Goal: Task Accomplishment & Management: Manage account settings

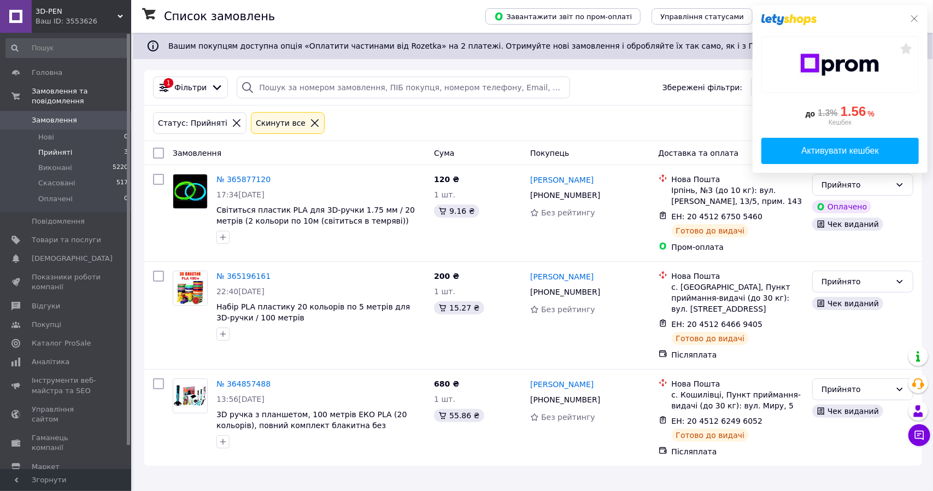
click at [914, 17] on icon at bounding box center [914, 18] width 7 height 7
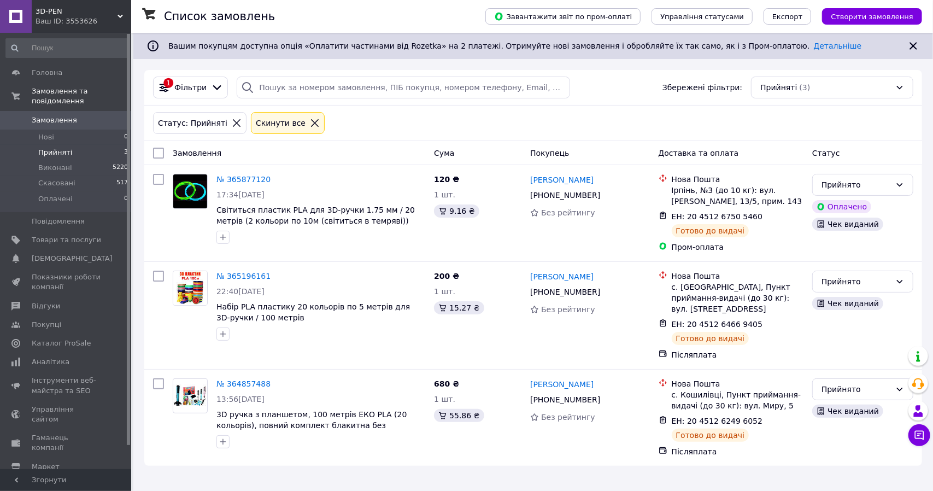
click at [310, 120] on icon at bounding box center [315, 123] width 10 height 10
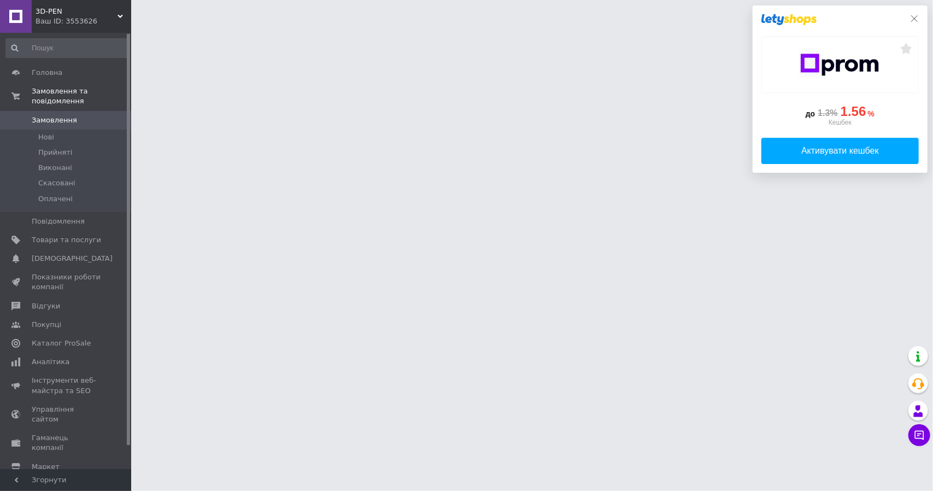
click at [915, 16] on icon at bounding box center [914, 18] width 9 height 9
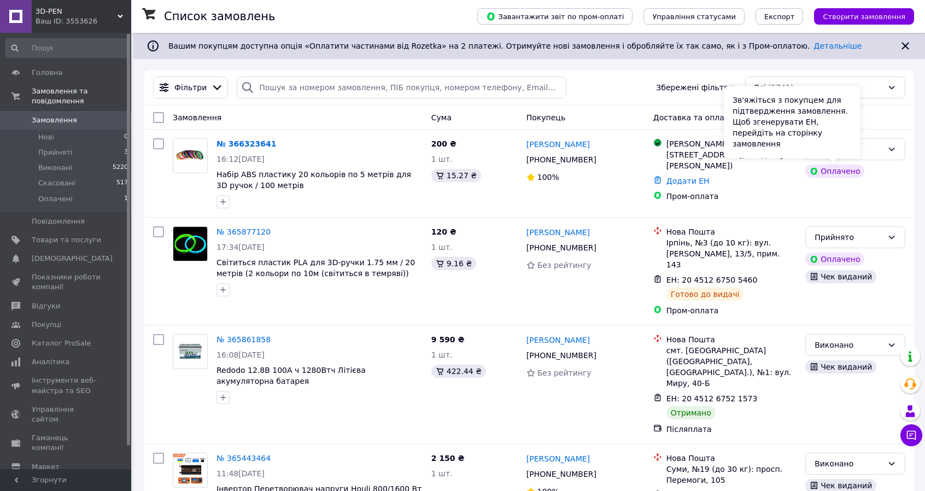
click at [848, 148] on div "Зв'яжіться з покупцем для підтвердження замовлення. Щоб згенерувати ЕН, перейді…" at bounding box center [791, 122] width 137 height 72
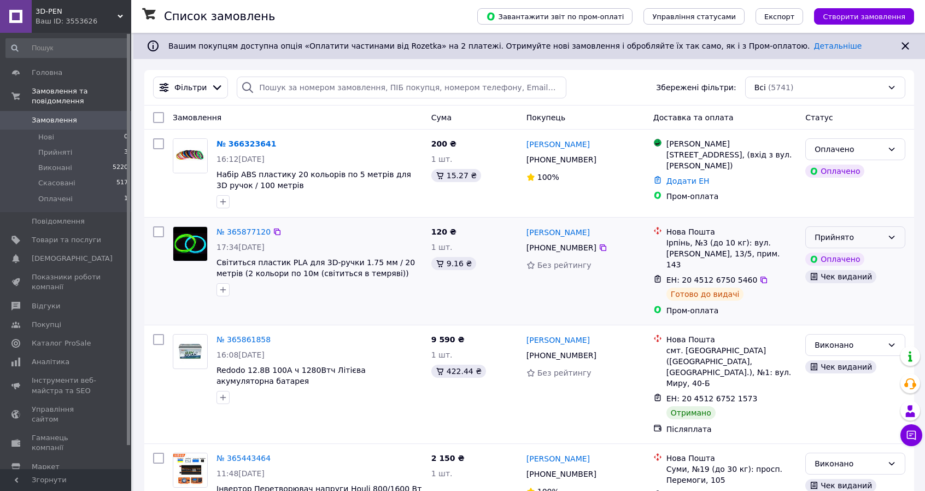
click at [879, 235] on div "Прийнято" at bounding box center [848, 237] width 68 height 12
click at [836, 297] on li "Оплачено" at bounding box center [854, 300] width 99 height 20
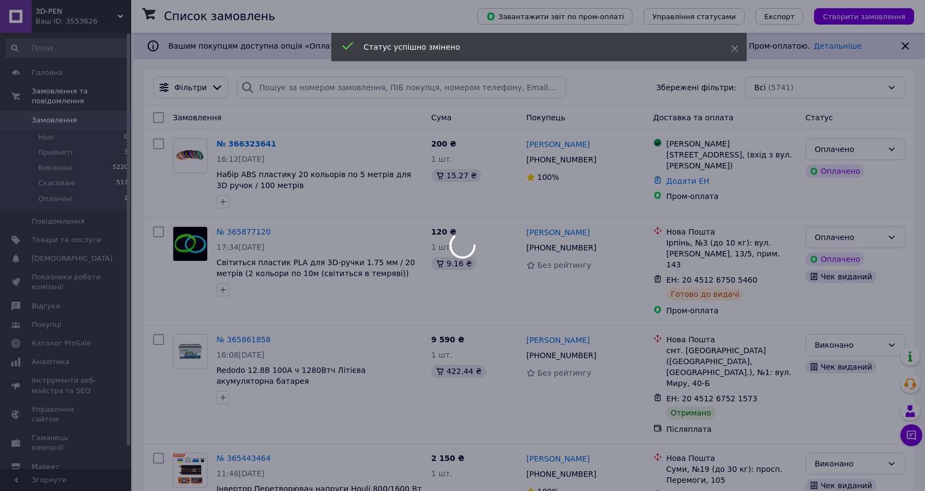
click at [850, 154] on div at bounding box center [462, 245] width 925 height 491
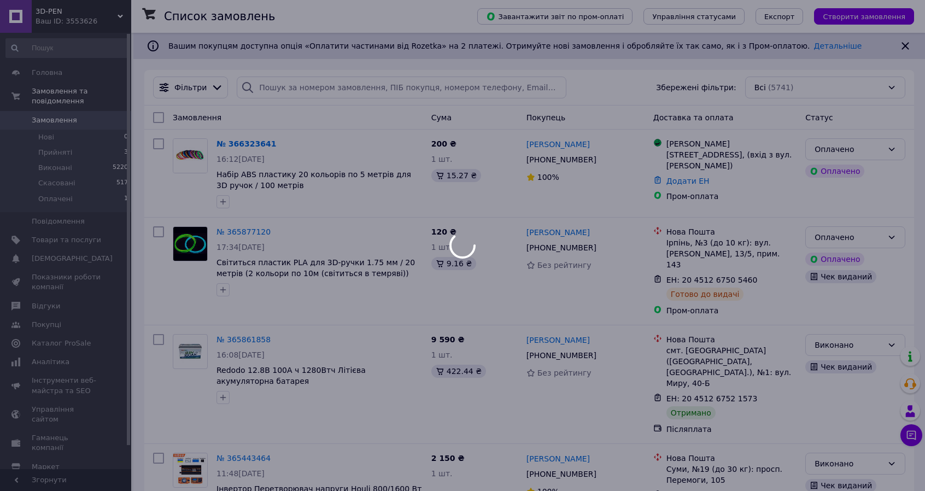
click at [887, 145] on div at bounding box center [462, 245] width 925 height 491
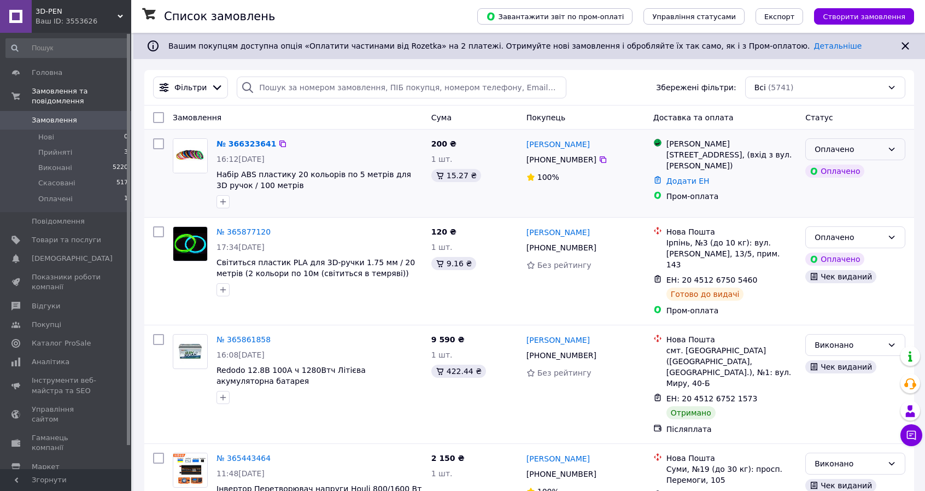
click at [894, 143] on div "Оплачено" at bounding box center [855, 149] width 100 height 22
click at [853, 172] on li "Прийнято" at bounding box center [854, 173] width 99 height 20
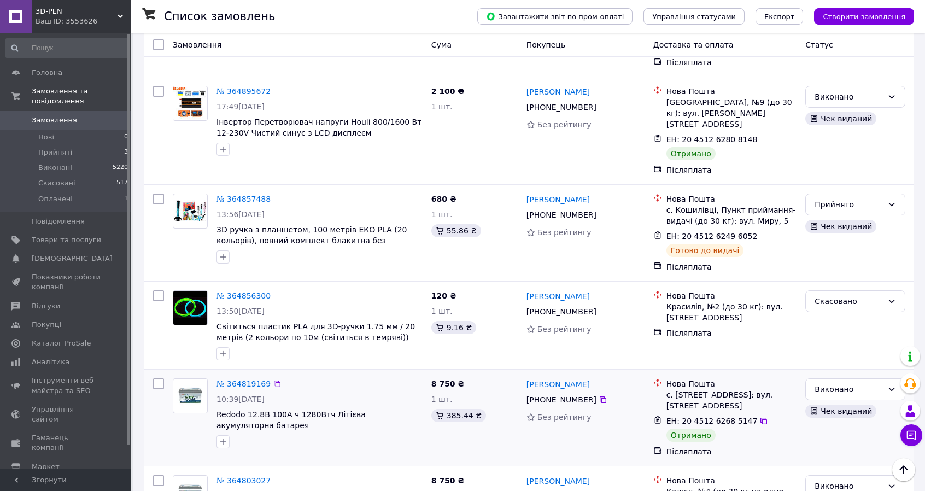
scroll to position [820, 0]
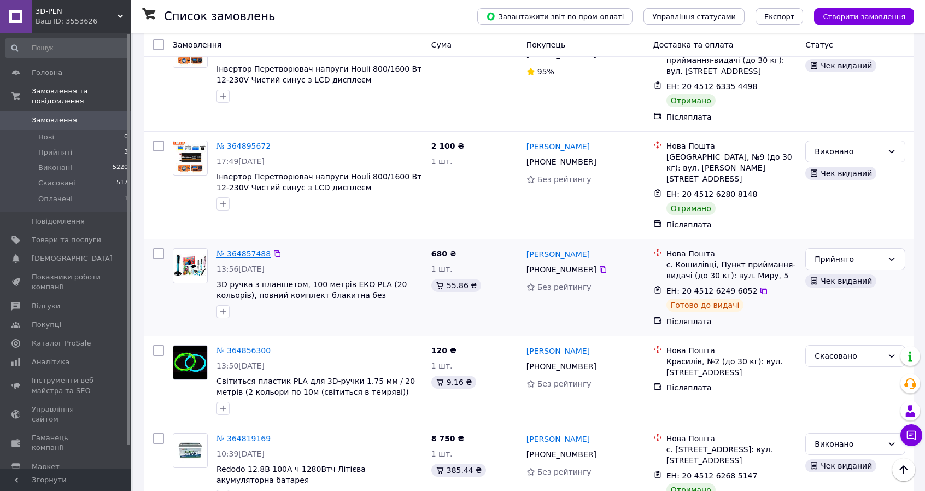
click at [252, 249] on link "№ 364857488" at bounding box center [243, 253] width 54 height 9
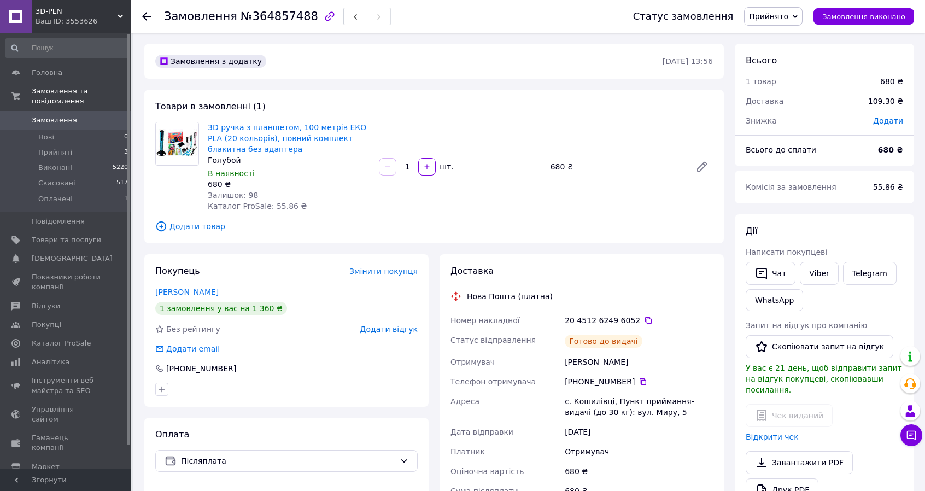
drag, startPoint x: 53, startPoint y: 107, endPoint x: 707, endPoint y: 20, distance: 659.3
click at [53, 115] on span "Замовлення" at bounding box center [54, 120] width 45 height 10
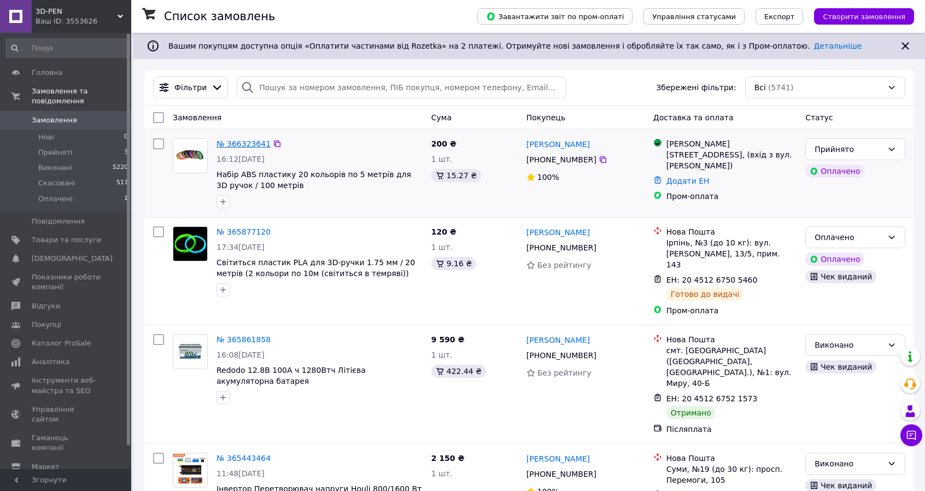
click at [261, 142] on link "№ 366323641" at bounding box center [243, 143] width 54 height 9
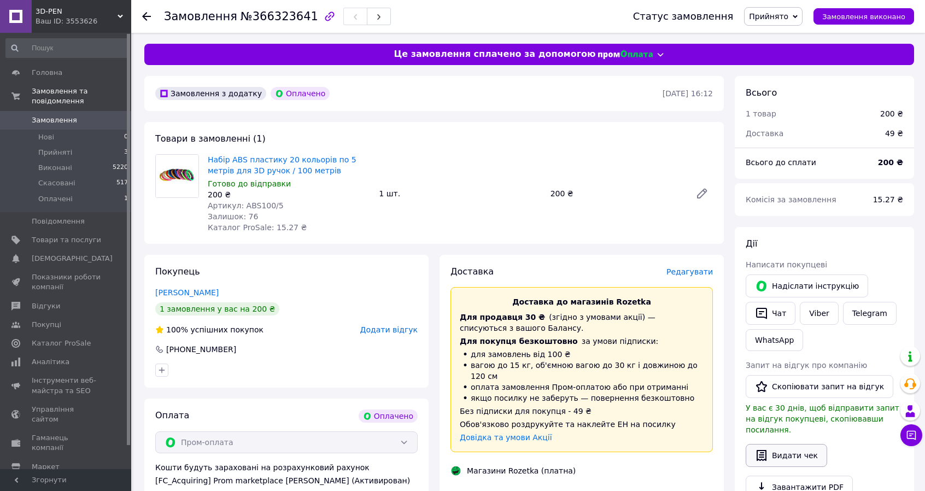
click at [765, 449] on icon "button" at bounding box center [761, 455] width 13 height 13
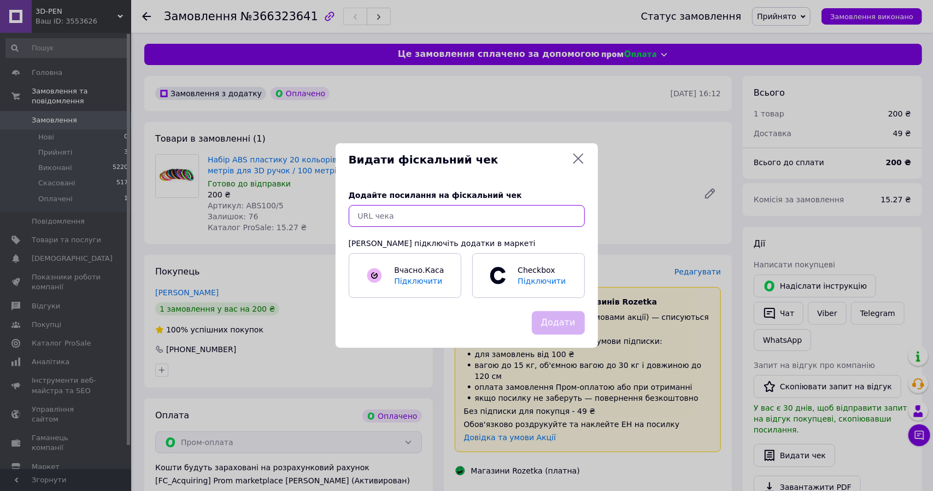
click at [408, 217] on input "text" at bounding box center [467, 216] width 236 height 22
paste input "[URL][DOMAIN_NAME]"
type input "[URL][DOMAIN_NAME]"
drag, startPoint x: 555, startPoint y: 318, endPoint x: 561, endPoint y: 319, distance: 6.0
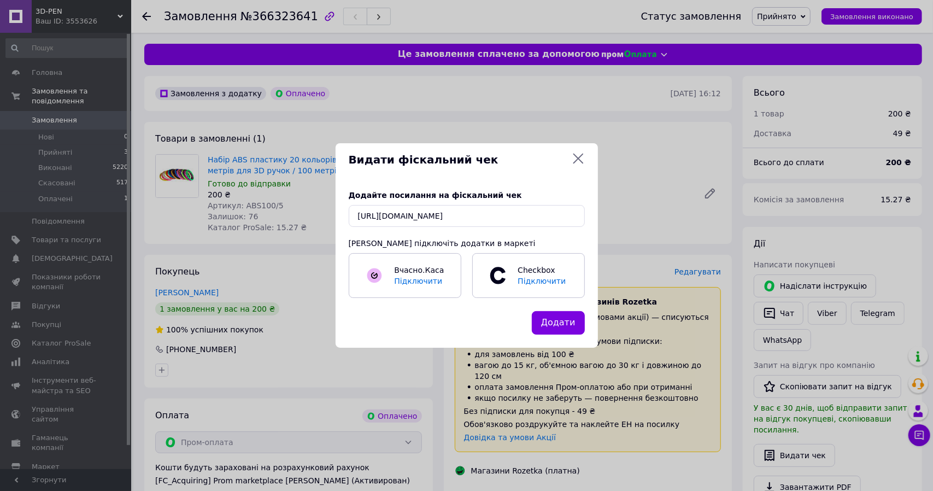
click at [556, 319] on button "Додати" at bounding box center [558, 322] width 53 height 23
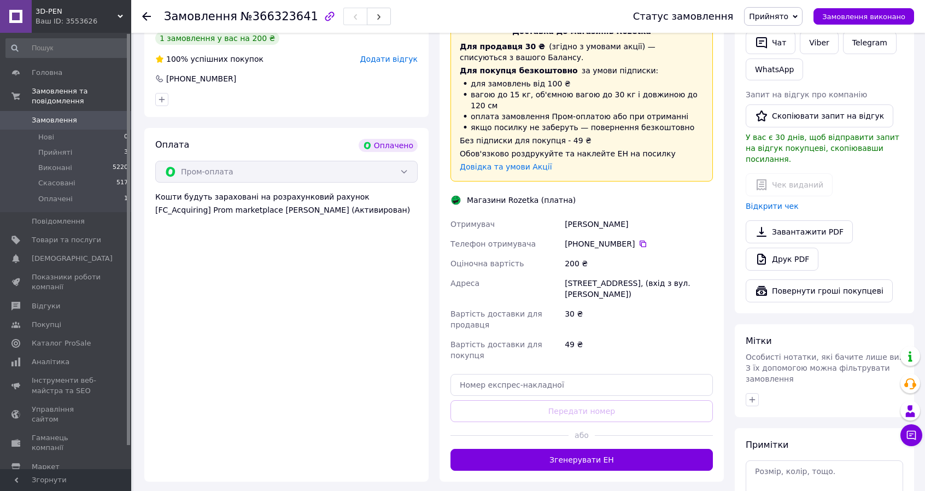
scroll to position [273, 0]
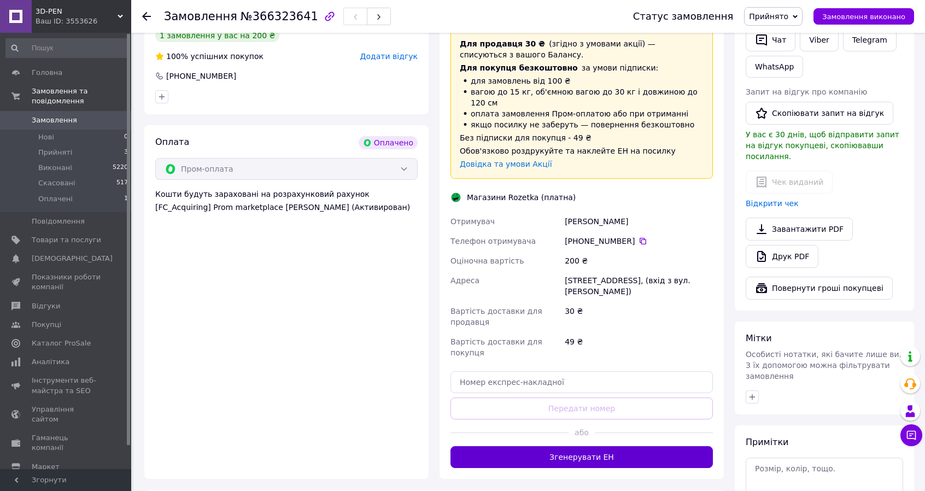
click at [649, 446] on button "Згенерувати ЕН" at bounding box center [581, 457] width 262 height 22
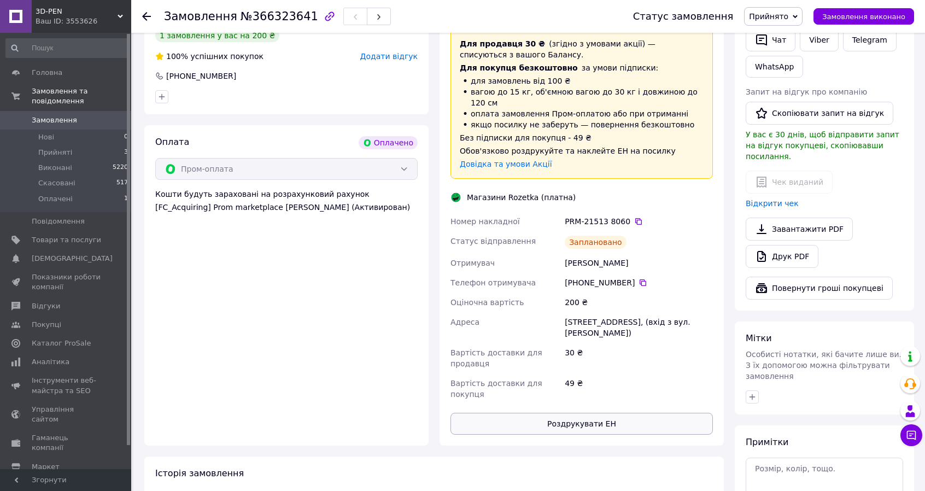
click at [625, 413] on button "Роздрукувати ЕН" at bounding box center [581, 424] width 262 height 22
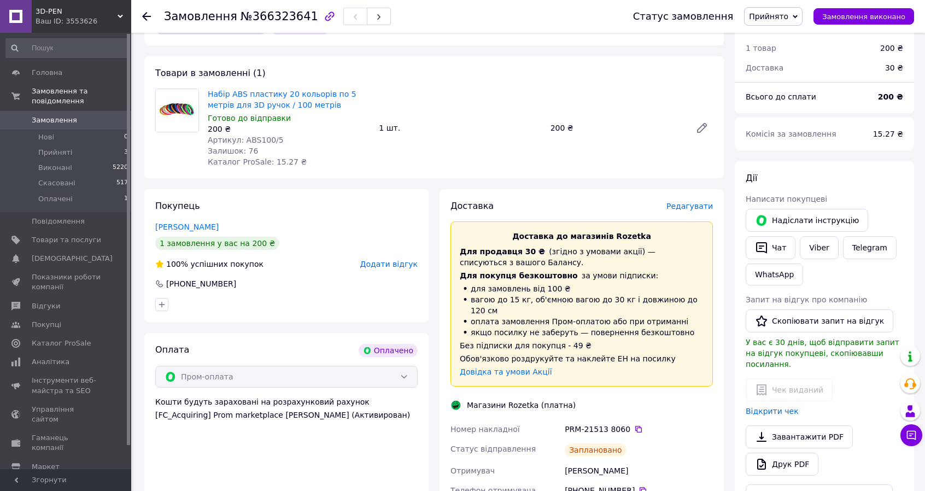
scroll to position [0, 0]
